Goal: Task Accomplishment & Management: Use online tool/utility

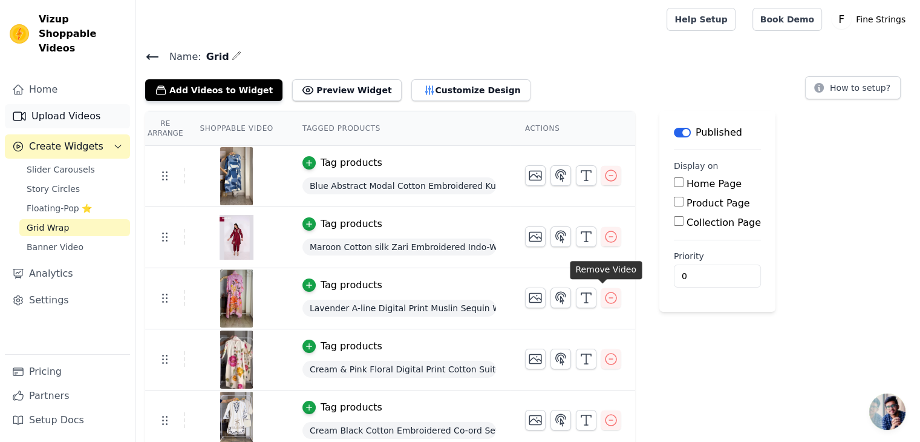
click at [44, 104] on link "Upload Videos" at bounding box center [67, 116] width 125 height 24
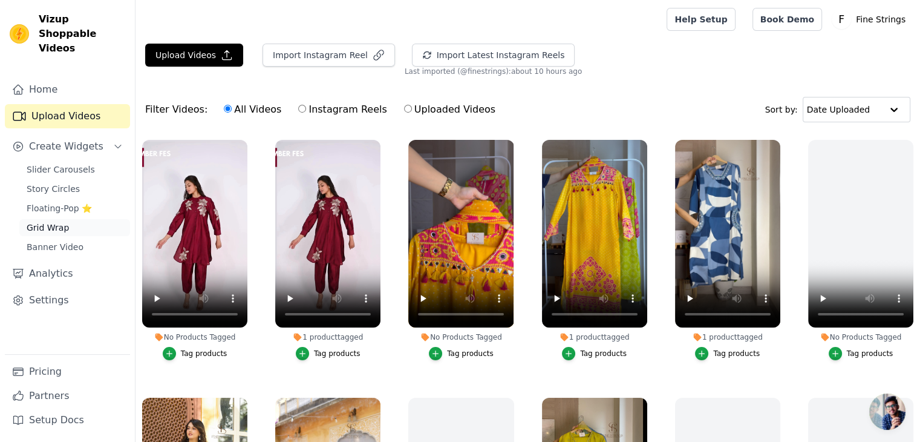
click at [37, 221] on span "Grid Wrap" at bounding box center [48, 227] width 42 height 12
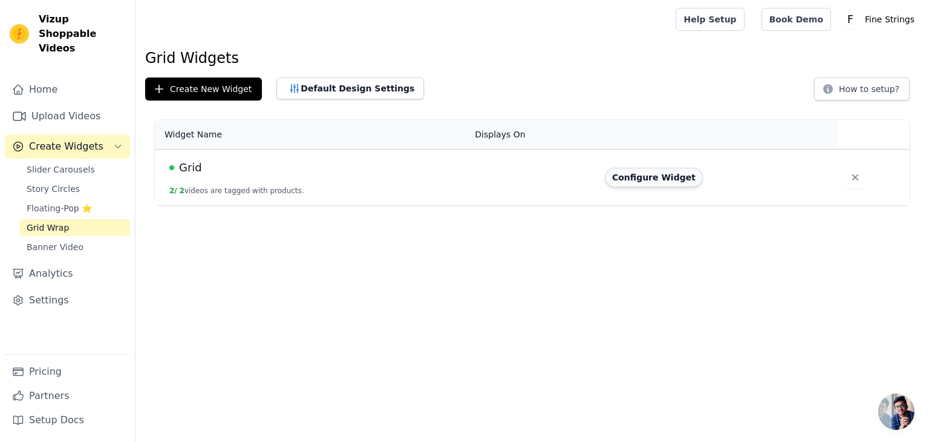
click at [646, 177] on button "Configure Widget" at bounding box center [654, 177] width 98 height 19
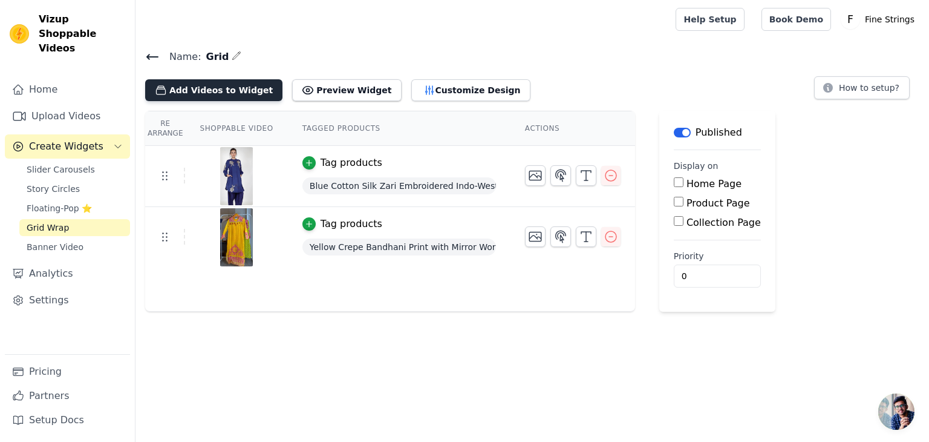
click at [226, 90] on button "Add Videos to Widget" at bounding box center [213, 90] width 137 height 22
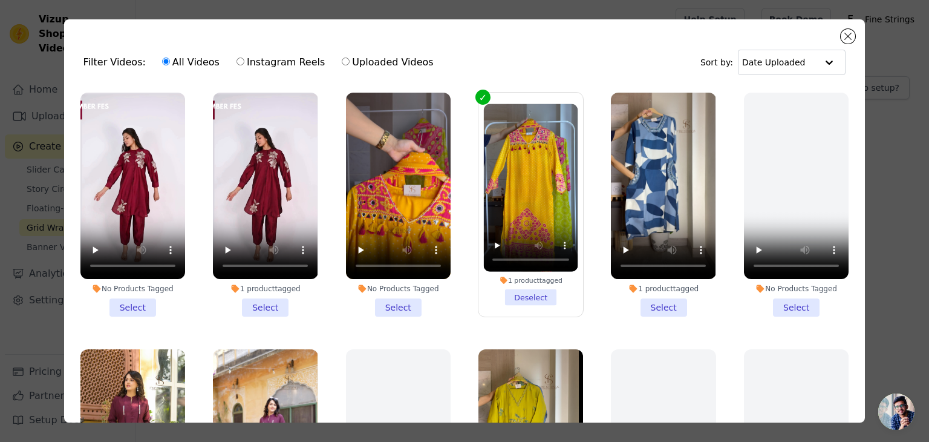
click at [265, 304] on li "1 product tagged Select" at bounding box center [265, 205] width 105 height 224
click at [0, 0] on input "1 product tagged Select" at bounding box center [0, 0] width 0 height 0
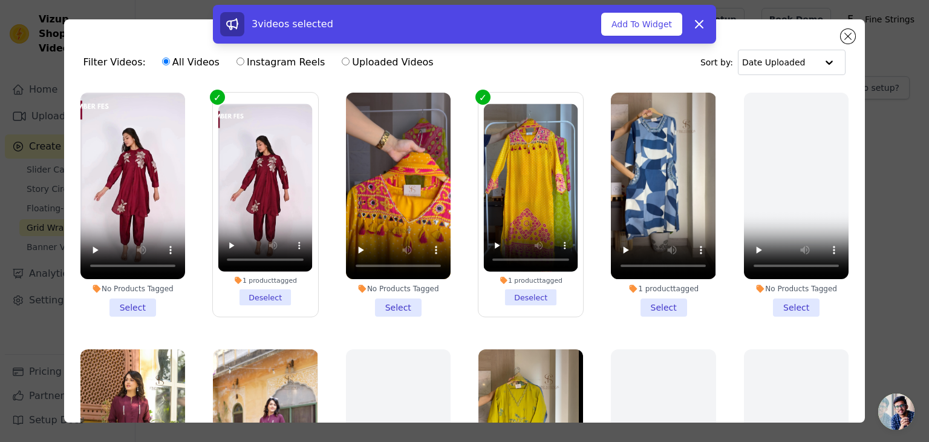
click at [380, 304] on li "No Products Tagged Select" at bounding box center [398, 205] width 105 height 224
click at [0, 0] on input "No Products Tagged Select" at bounding box center [0, 0] width 0 height 0
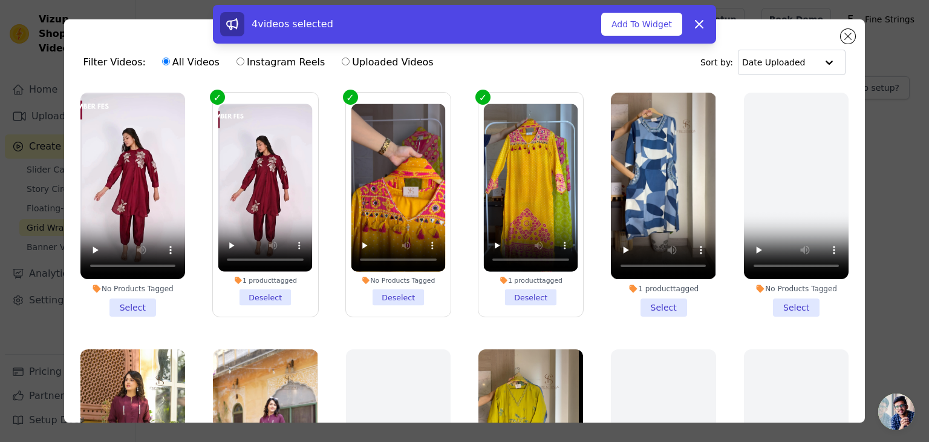
click at [394, 295] on li "No Products Tagged Deselect" at bounding box center [398, 204] width 94 height 201
click at [0, 0] on input "No Products Tagged Deselect" at bounding box center [0, 0] width 0 height 0
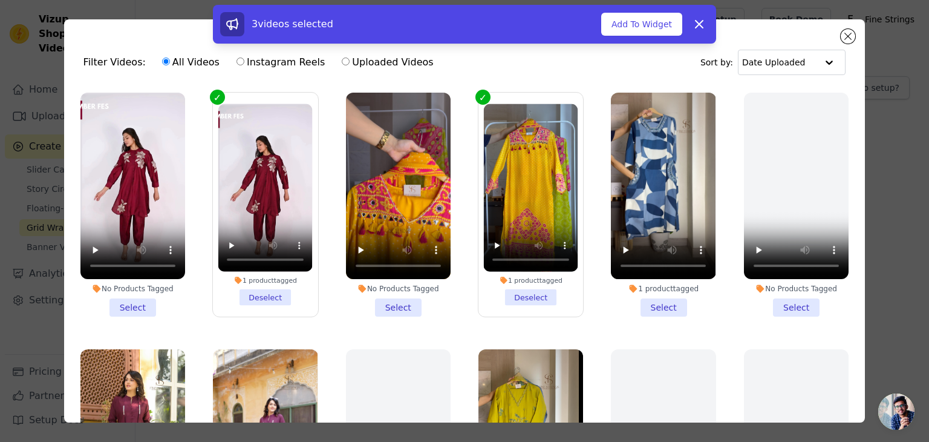
click at [274, 296] on li "1 product tagged Deselect" at bounding box center [265, 204] width 94 height 201
click at [0, 0] on input "1 product tagged Deselect" at bounding box center [0, 0] width 0 height 0
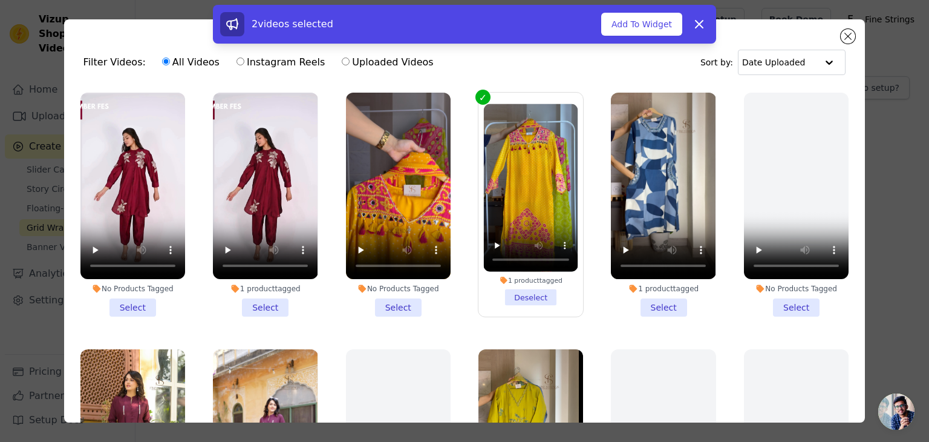
click at [847, 33] on div "2 videos selected Add To Widget Dismiss" at bounding box center [464, 27] width 929 height 44
click at [697, 21] on icon at bounding box center [699, 24] width 7 height 7
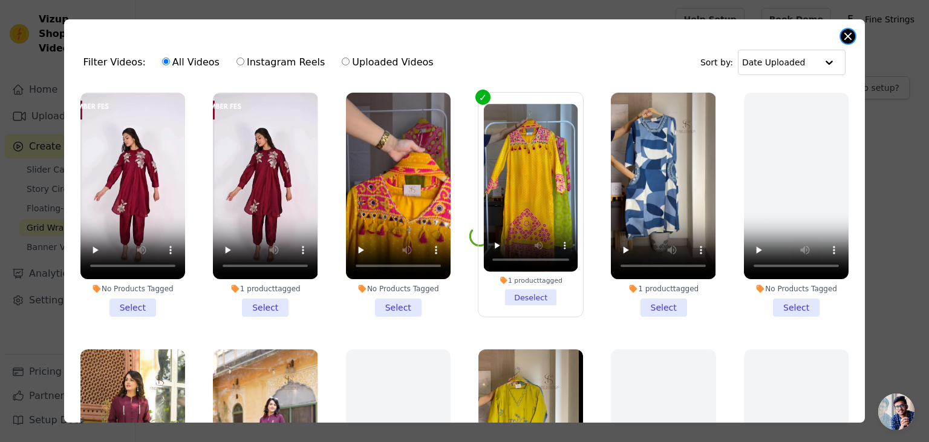
click at [842, 35] on button "Close modal" at bounding box center [848, 36] width 15 height 15
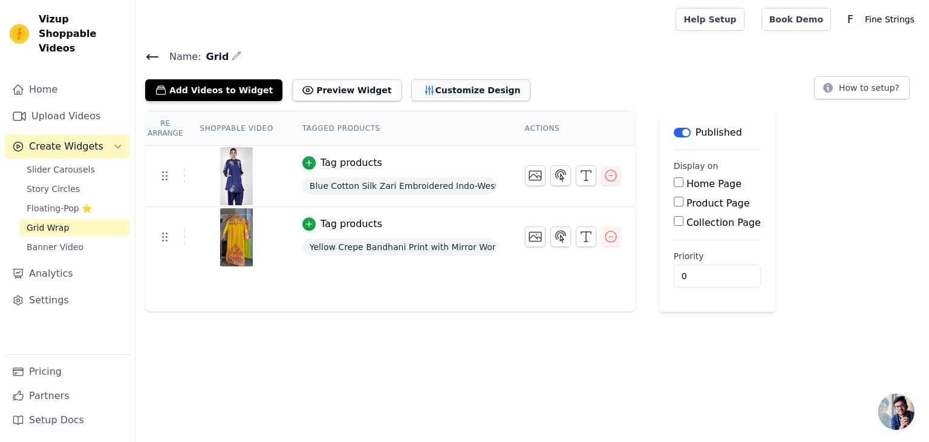
click at [443, 92] on button "Customize Design" at bounding box center [470, 90] width 119 height 22
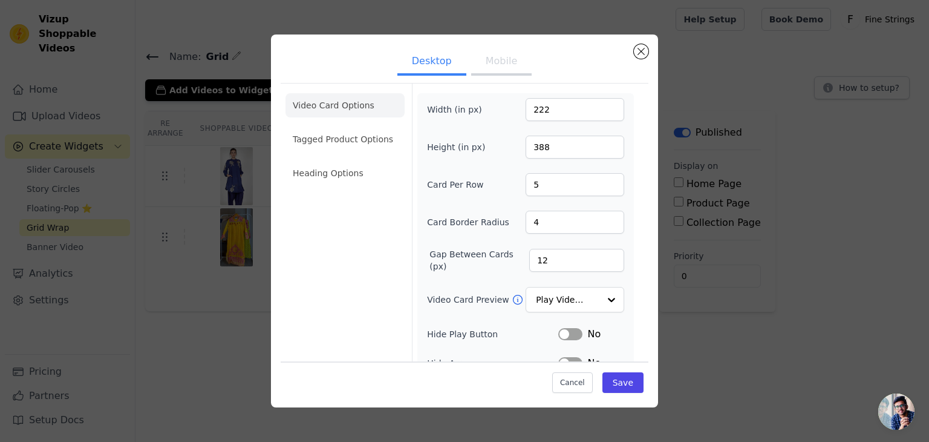
click at [508, 64] on button "Mobile" at bounding box center [501, 62] width 60 height 27
click at [452, 64] on button "Desktop" at bounding box center [431, 62] width 69 height 27
click at [502, 71] on button "Mobile" at bounding box center [501, 62] width 60 height 27
click at [635, 52] on button "Close modal" at bounding box center [641, 51] width 15 height 15
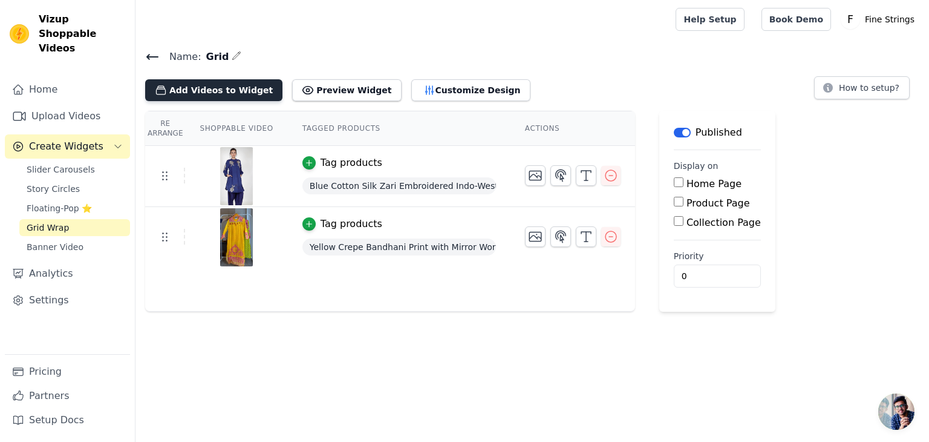
click at [189, 94] on button "Add Videos to Widget" at bounding box center [213, 90] width 137 height 22
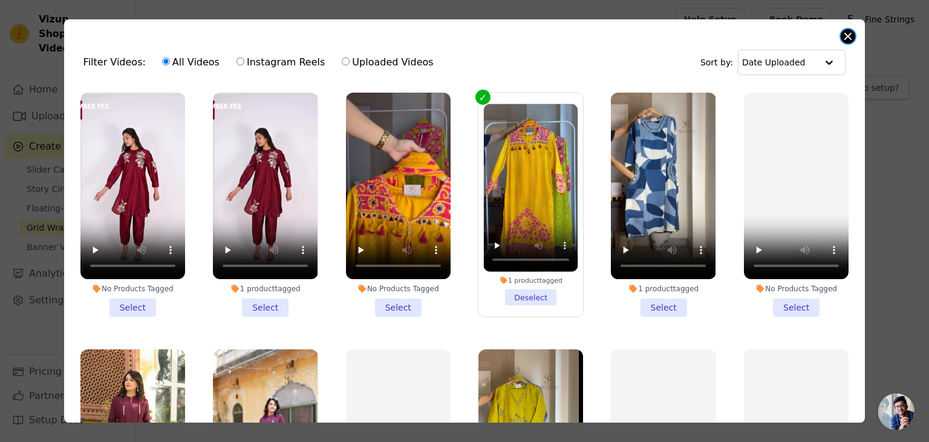
click at [853, 39] on button "Close modal" at bounding box center [848, 36] width 15 height 15
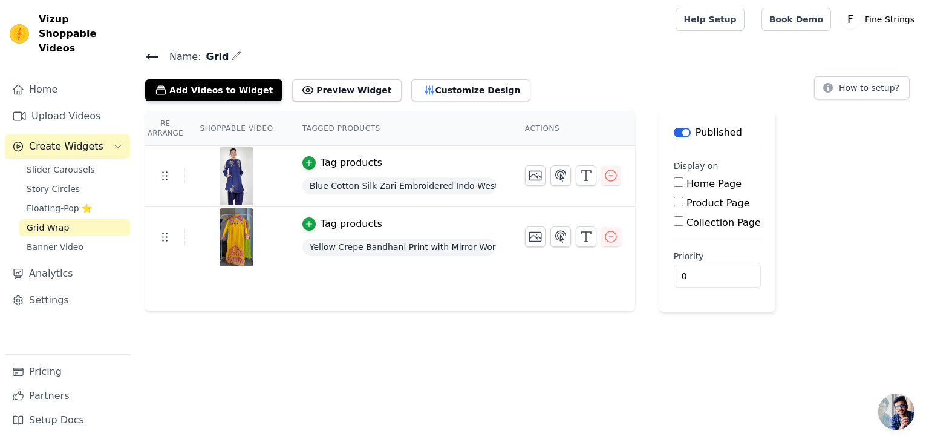
drag, startPoint x: 853, startPoint y: 39, endPoint x: 455, endPoint y: 325, distance: 489.3
click at [455, 311] on html "Vizup Shoppable Videos Home Upload Videos Create Widgets Slider Carousels Story…" at bounding box center [464, 155] width 929 height 311
click at [190, 88] on button "Add Videos to Widget" at bounding box center [213, 90] width 137 height 22
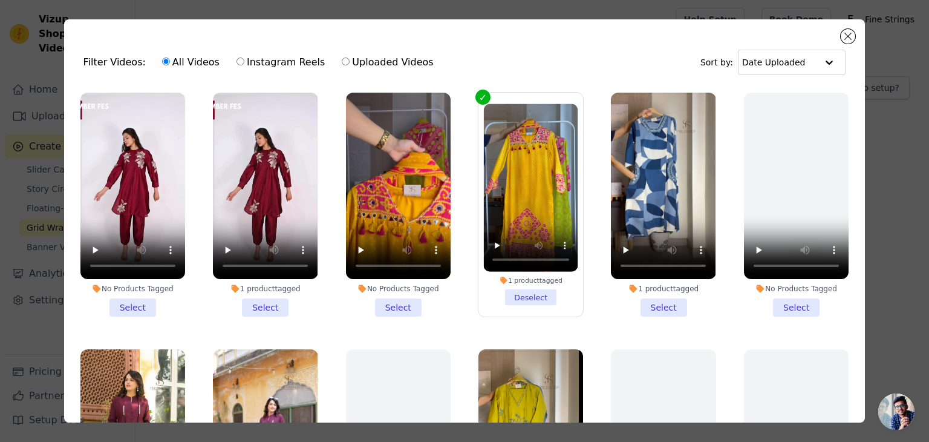
click at [648, 310] on li "1 product tagged Select" at bounding box center [663, 205] width 105 height 224
click at [0, 0] on input "1 product tagged Select" at bounding box center [0, 0] width 0 height 0
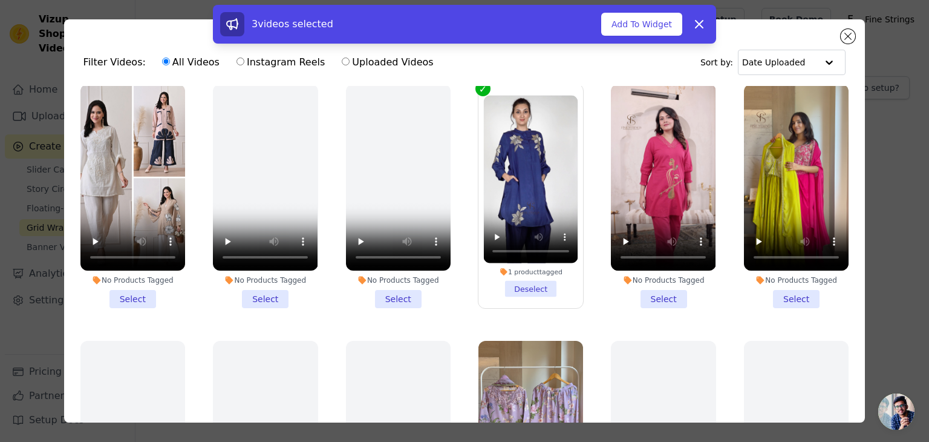
scroll to position [363, 0]
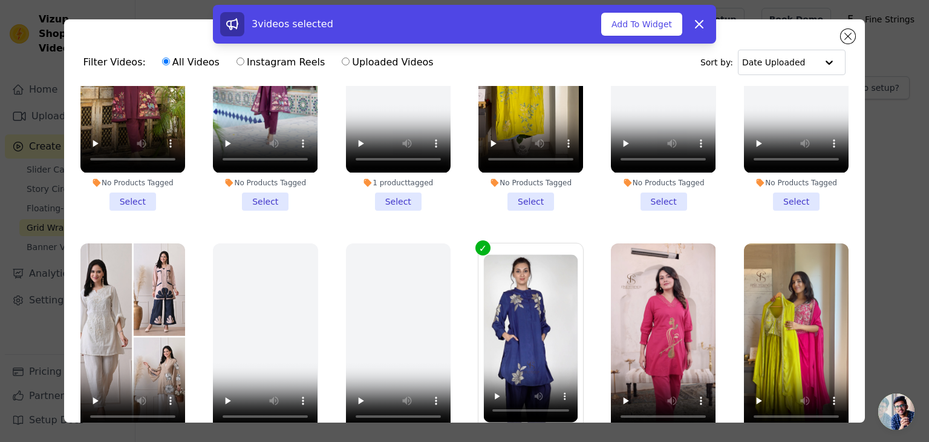
click at [850, 34] on div "3 videos selected Add To Widget Dismiss" at bounding box center [464, 27] width 929 height 44
click at [706, 21] on icon at bounding box center [699, 24] width 15 height 15
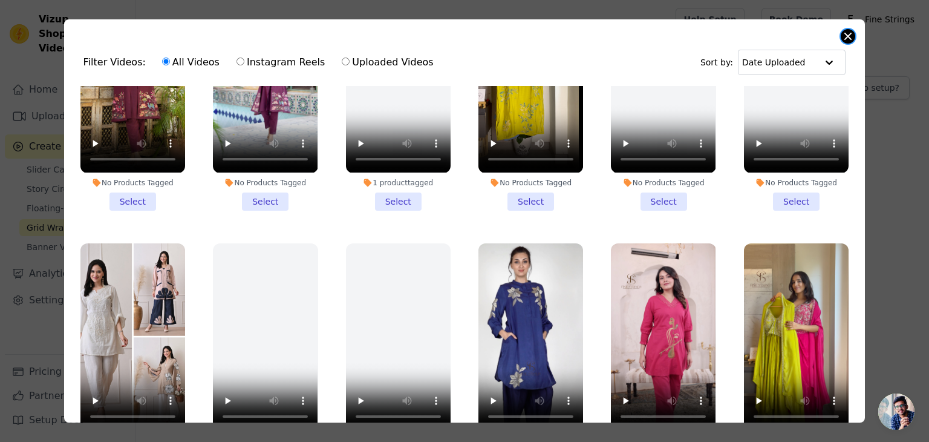
click at [850, 35] on button "Close modal" at bounding box center [848, 36] width 15 height 15
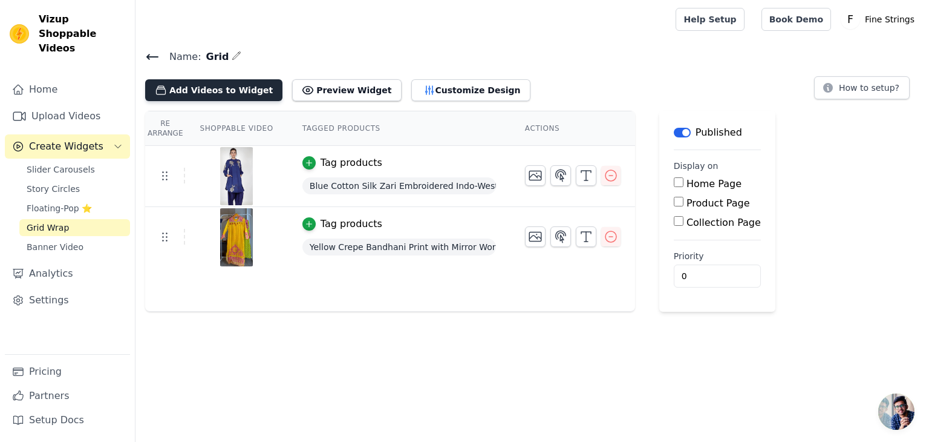
click at [233, 80] on button "Add Videos to Widget" at bounding box center [213, 90] width 137 height 22
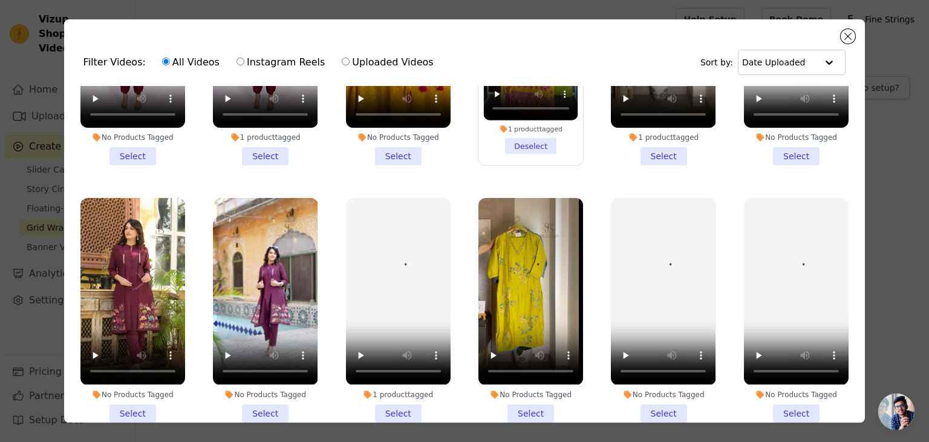
scroll to position [152, 0]
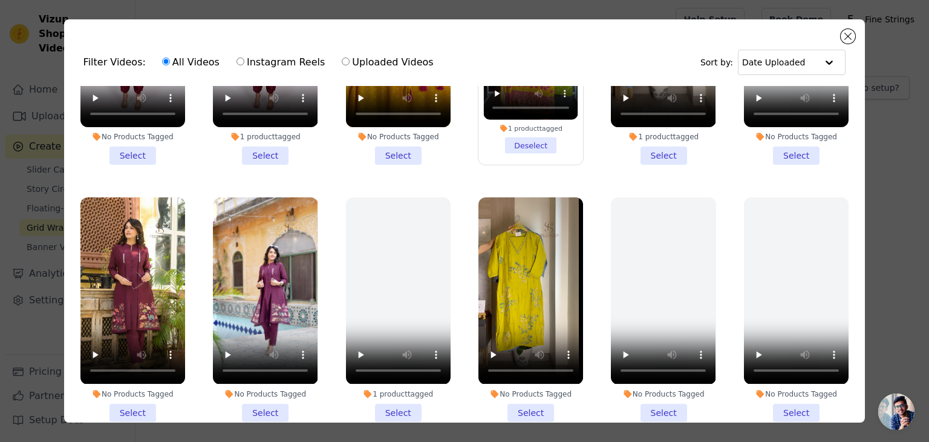
click at [521, 367] on div "Filter Videos: All Videos Instagram Reels Uploaded Videos Sort by: Date Uploade…" at bounding box center [464, 221] width 929 height 442
